Goal: Task Accomplishment & Management: Complete application form

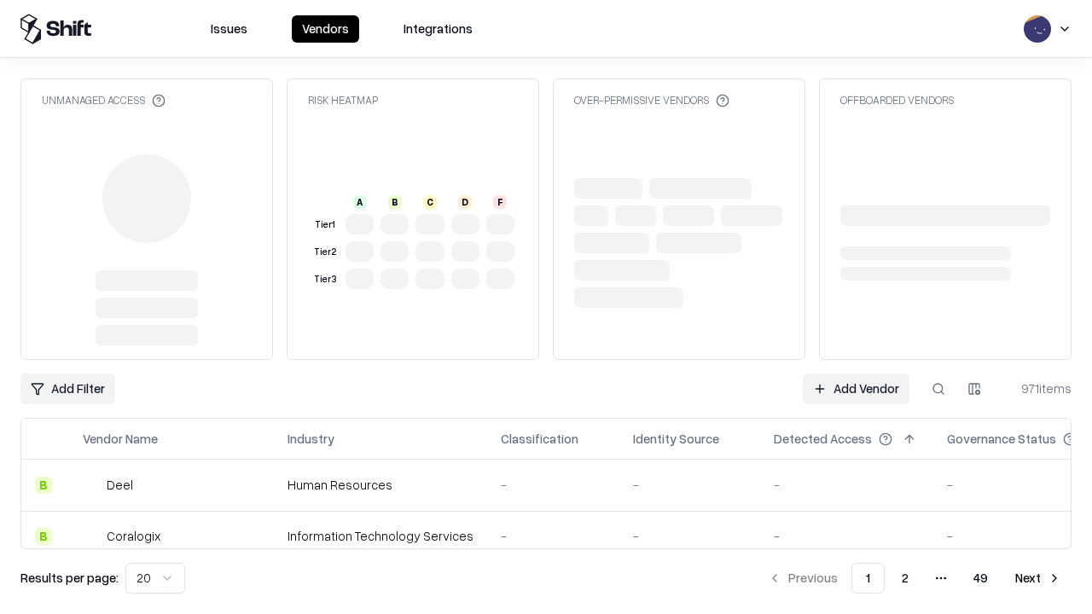
click at [855, 374] on link "Add Vendor" at bounding box center [856, 389] width 107 height 31
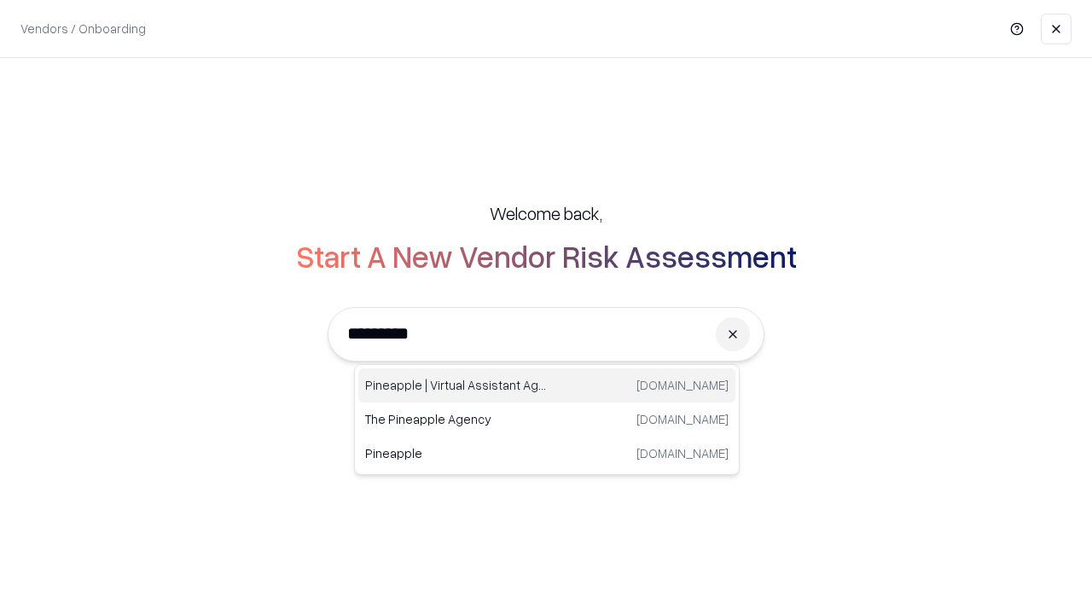
click at [547, 386] on div "Pineapple | Virtual Assistant Agency [DOMAIN_NAME]" at bounding box center [546, 385] width 377 height 34
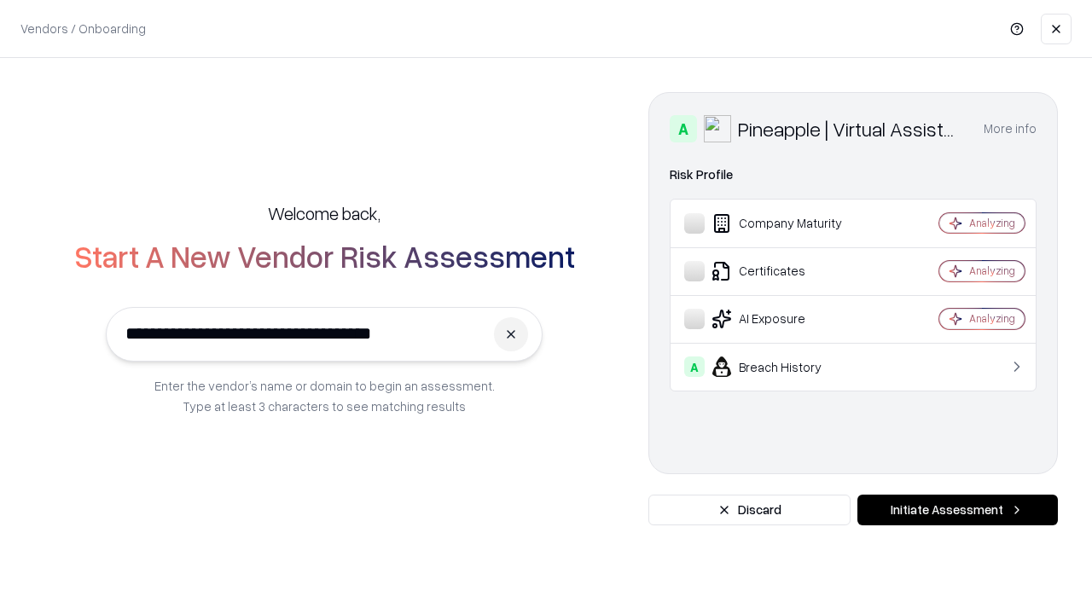
type input "**********"
click at [957, 510] on button "Initiate Assessment" at bounding box center [957, 510] width 200 height 31
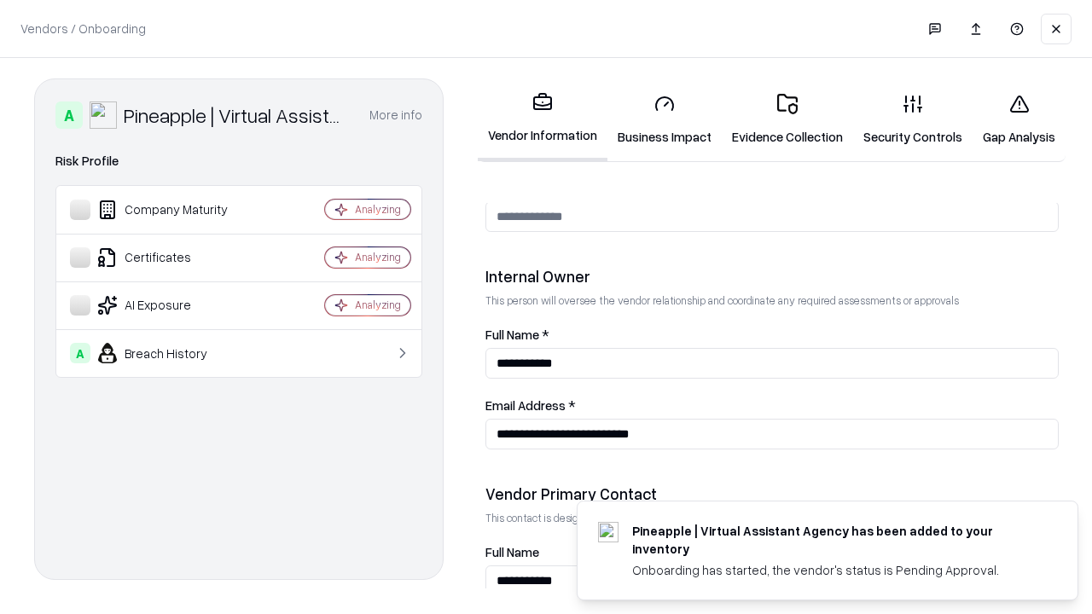
scroll to position [884, 0]
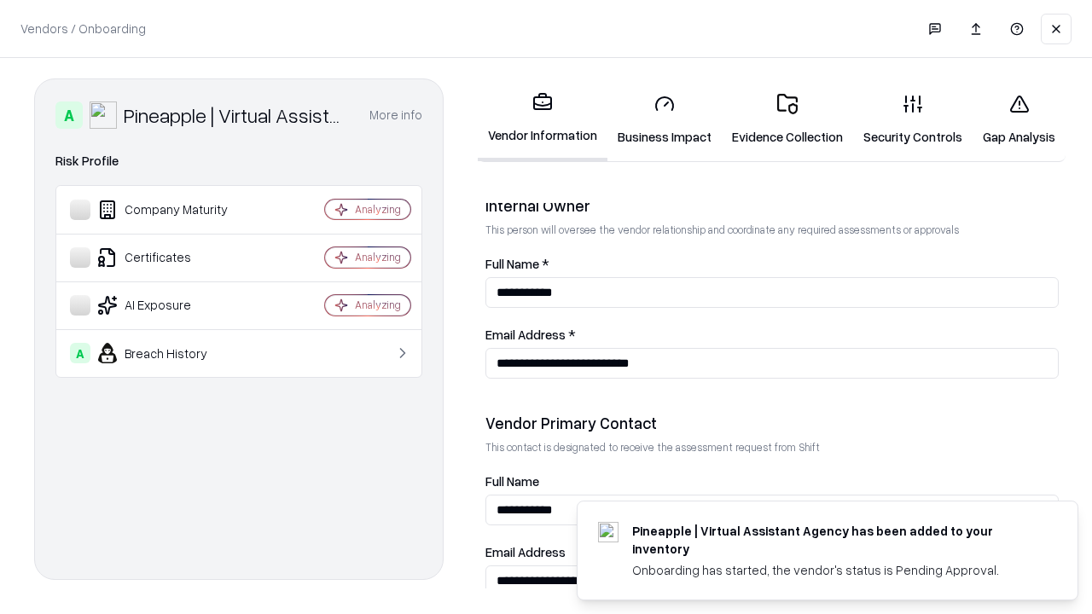
click at [664, 119] on link "Business Impact" at bounding box center [664, 119] width 114 height 79
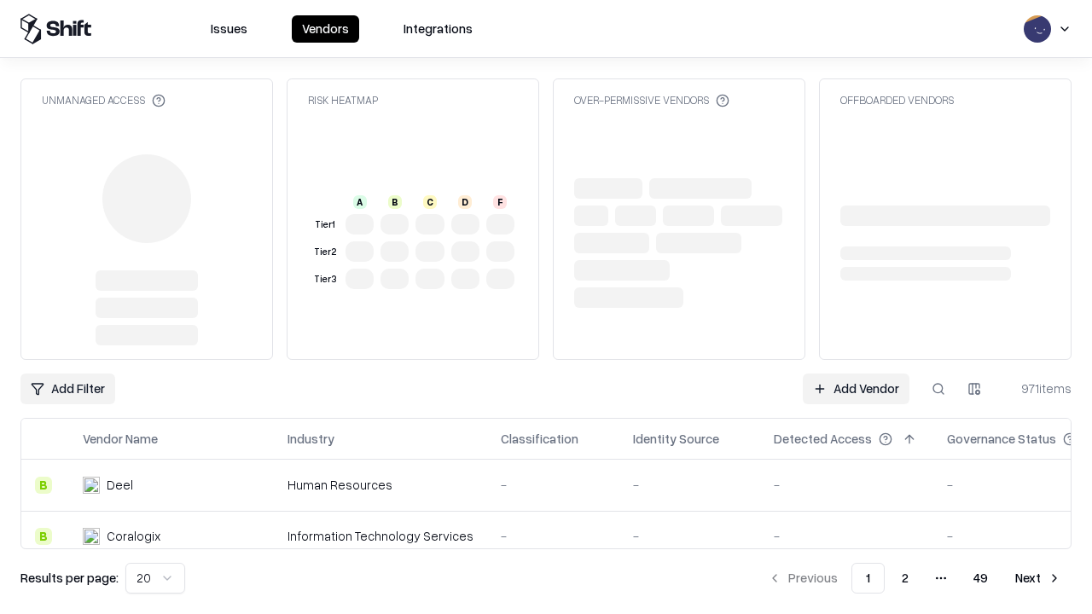
click at [855, 389] on link "Add Vendor" at bounding box center [856, 389] width 107 height 31
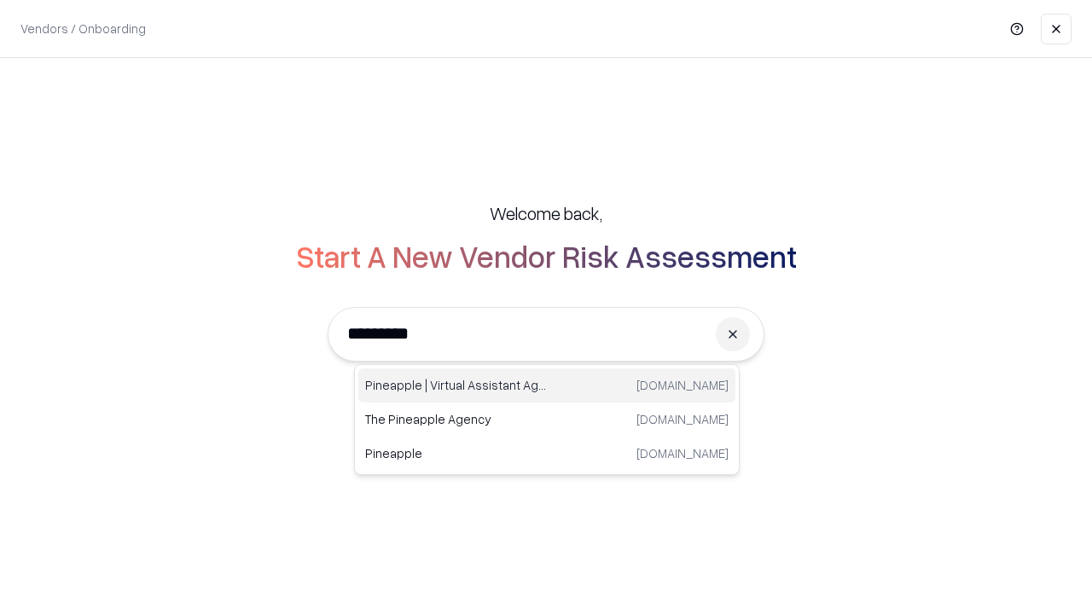
click at [547, 386] on div "Pineapple | Virtual Assistant Agency [DOMAIN_NAME]" at bounding box center [546, 385] width 377 height 34
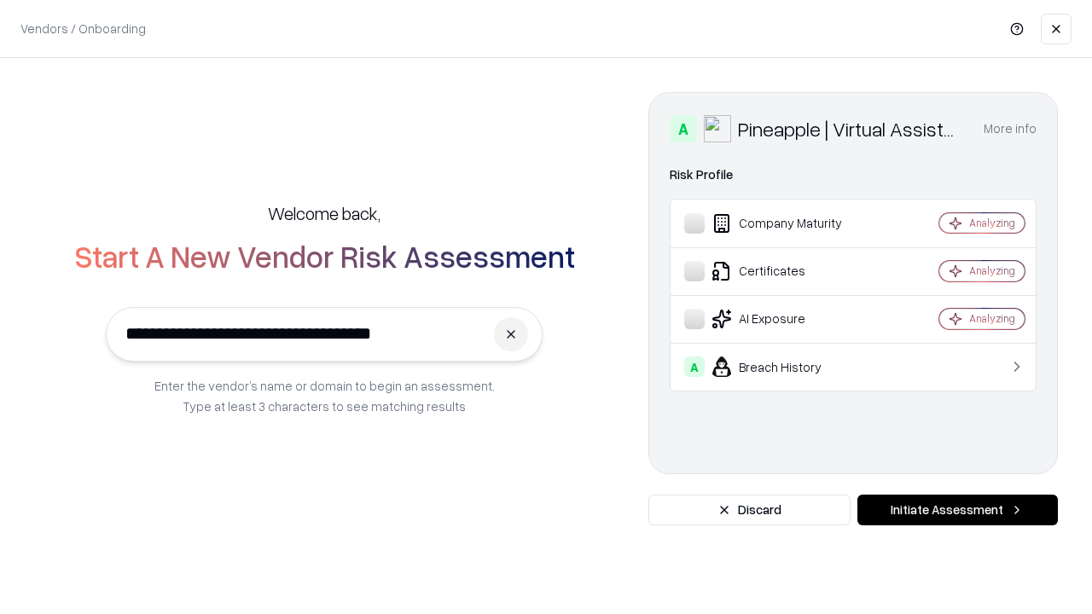
type input "**********"
click at [957, 510] on button "Initiate Assessment" at bounding box center [957, 510] width 200 height 31
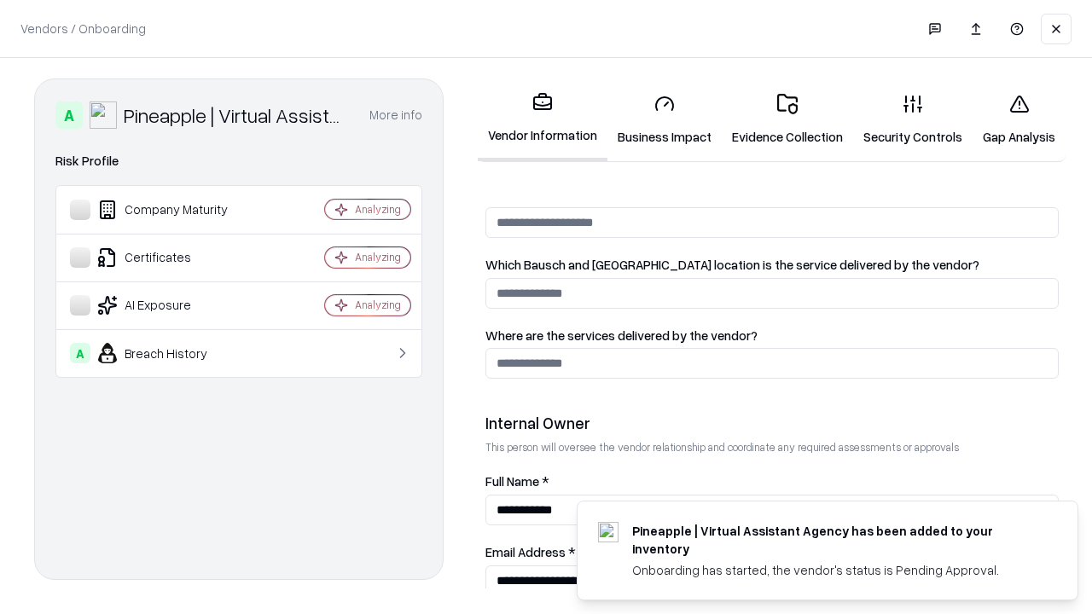
scroll to position [884, 0]
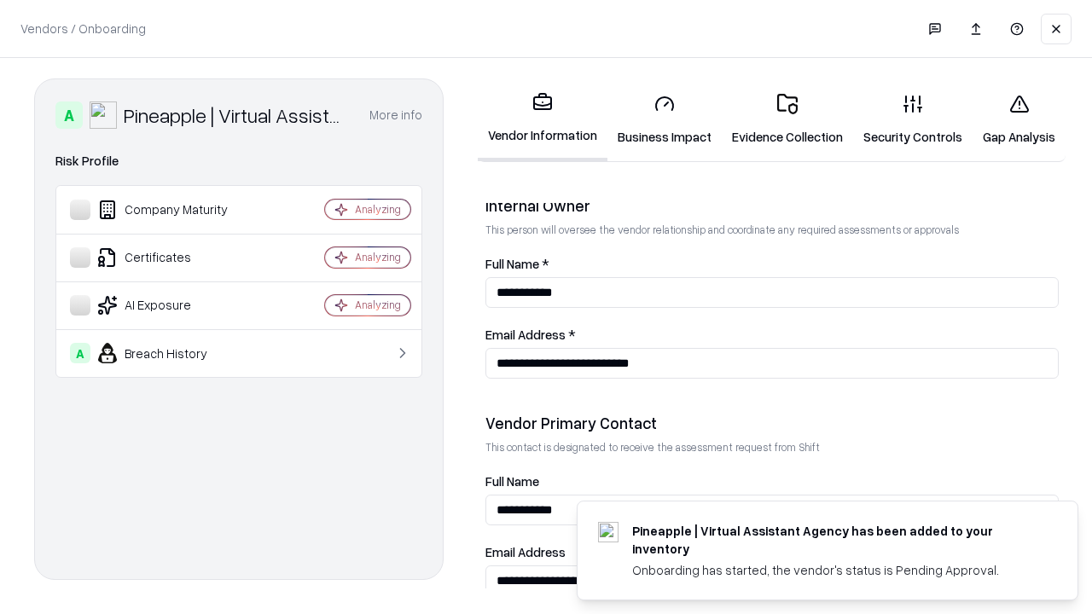
click at [1018, 119] on link "Gap Analysis" at bounding box center [1018, 119] width 93 height 79
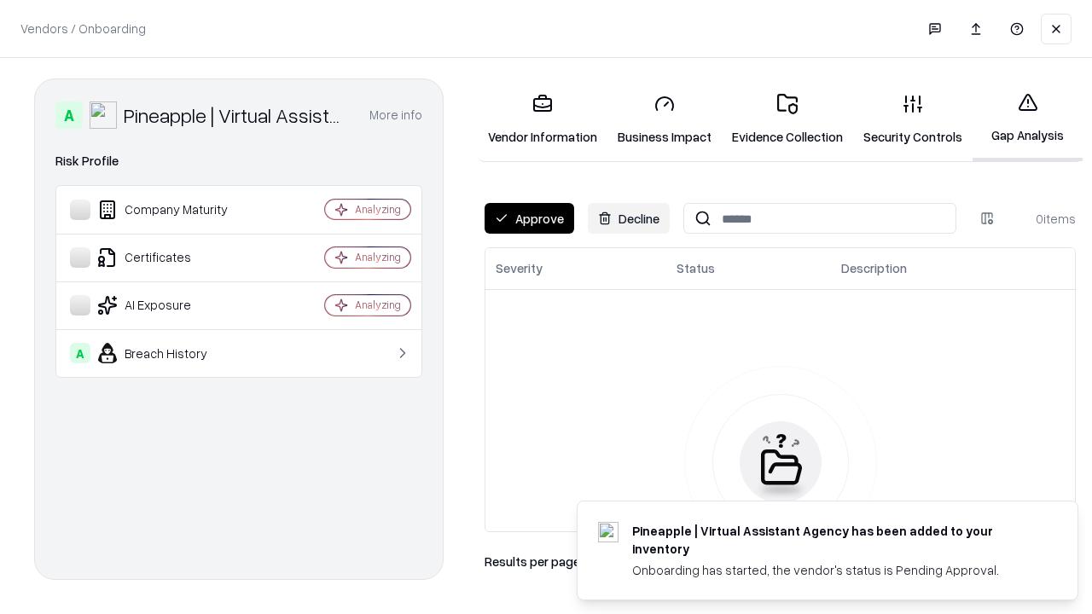
click at [529, 218] on button "Approve" at bounding box center [529, 218] width 90 height 31
